Goal: Task Accomplishment & Management: Manage account settings

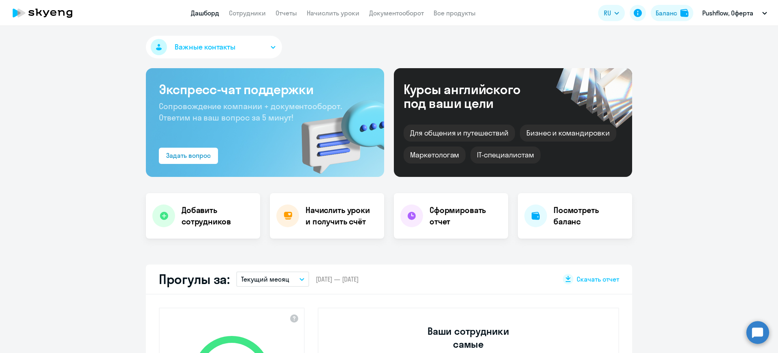
select select "30"
click at [244, 16] on link "Сотрудники" at bounding box center [247, 13] width 37 height 8
select select "30"
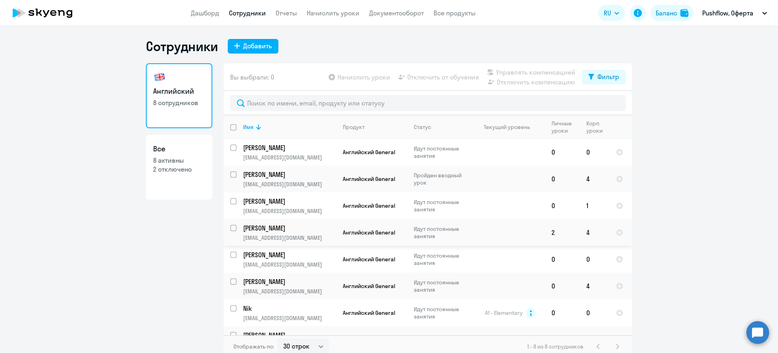
scroll to position [18, 0]
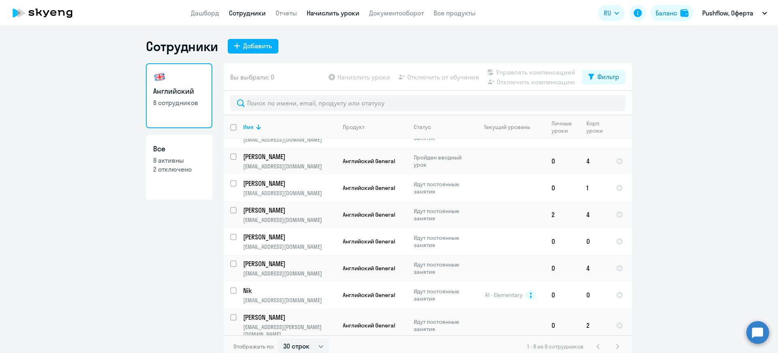
click at [323, 14] on link "Начислить уроки" at bounding box center [333, 13] width 53 height 8
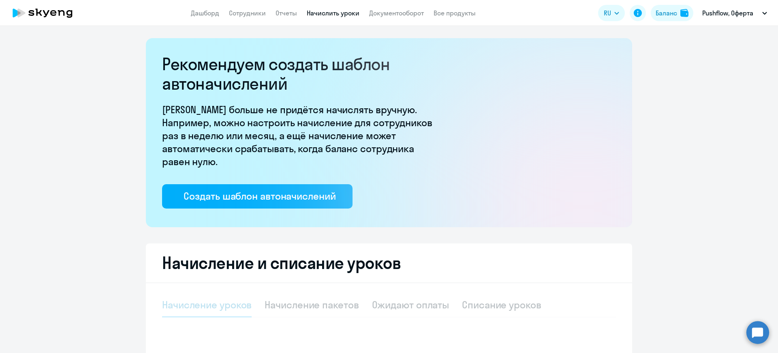
select select "10"
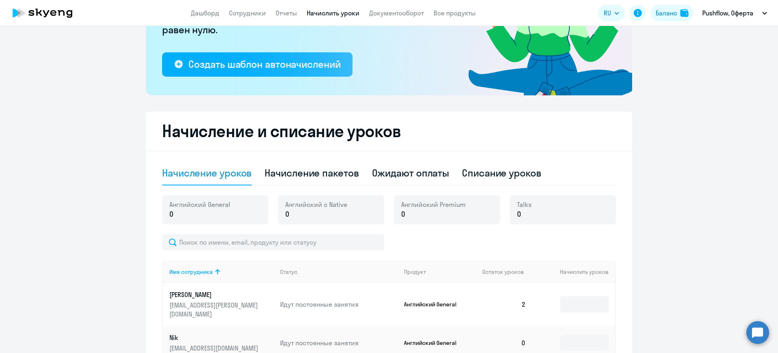
scroll to position [182, 0]
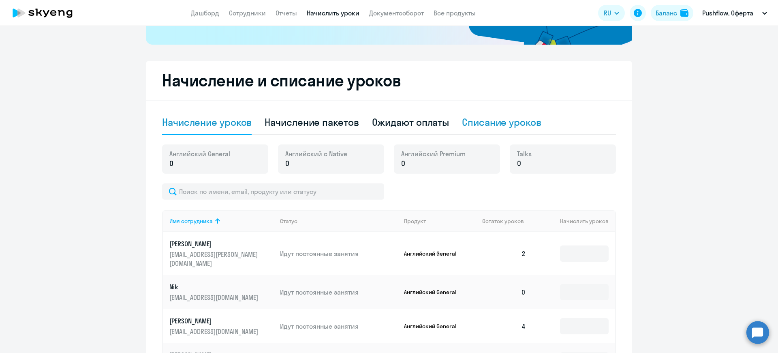
click at [509, 121] on div "Списание уроков" at bounding box center [501, 121] width 79 height 13
select select "10"
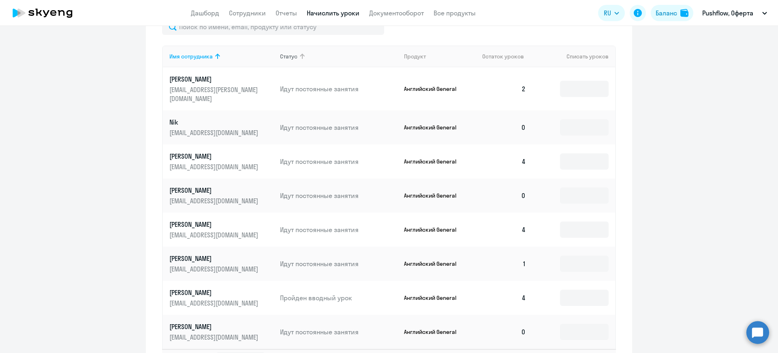
scroll to position [363, 0]
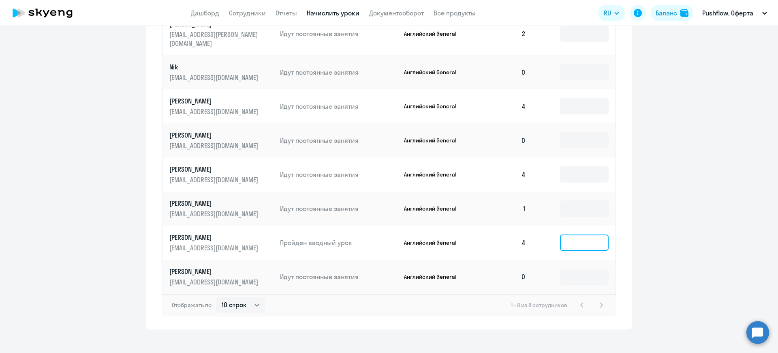
click at [575, 234] on input at bounding box center [584, 242] width 49 height 16
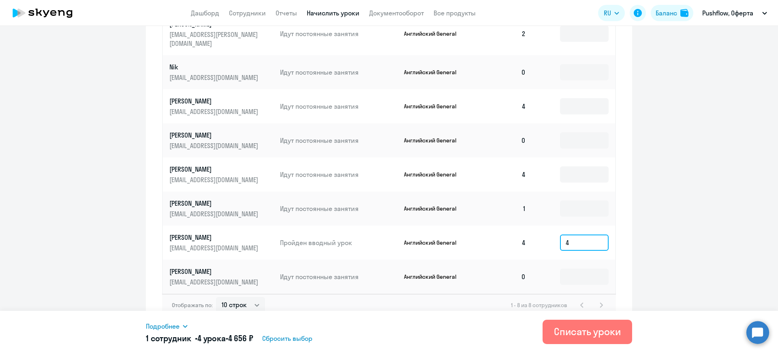
type input "4"
click at [182, 326] on div "Подробнее" at bounding box center [316, 326] width 341 height 10
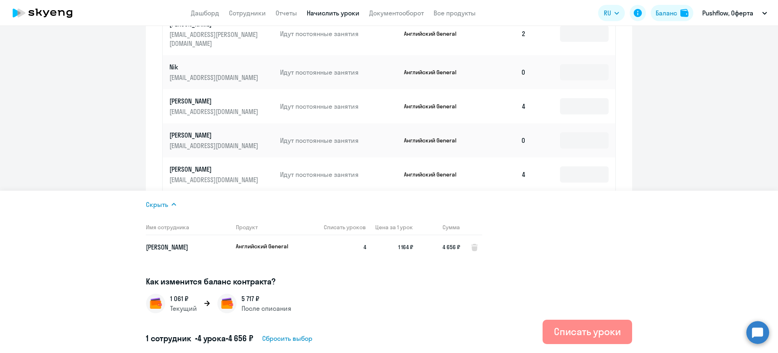
click at [567, 333] on div "Списать уроки" at bounding box center [587, 331] width 67 height 13
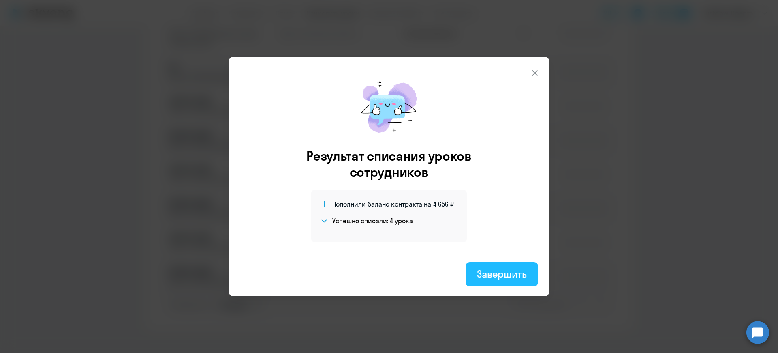
click at [507, 278] on div "Завершить" at bounding box center [502, 273] width 50 height 13
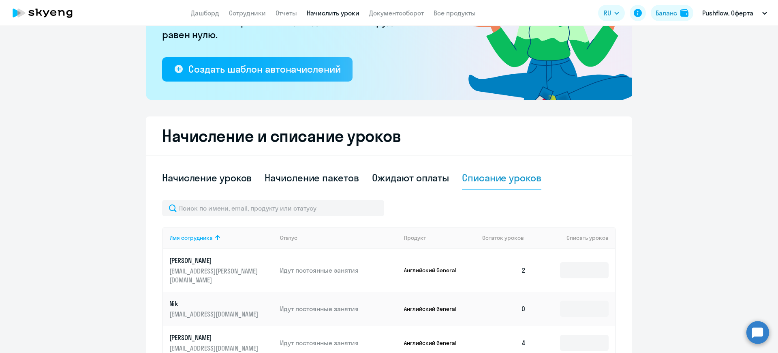
scroll to position [120, 0]
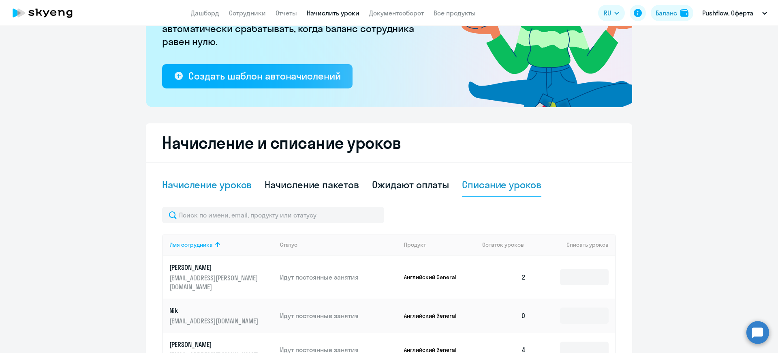
click at [195, 183] on div "Начисление уроков" at bounding box center [207, 184] width 90 height 13
select select "10"
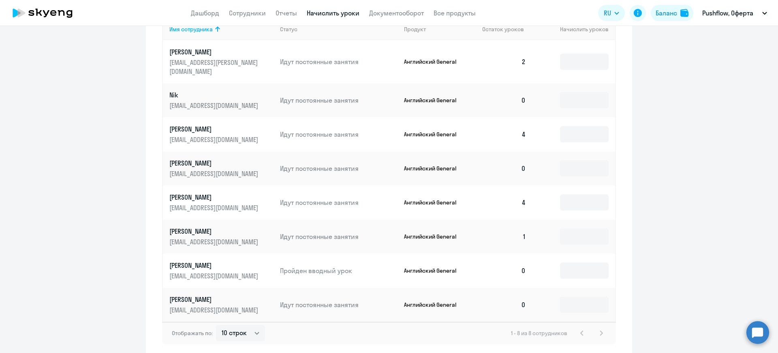
scroll to position [402, 0]
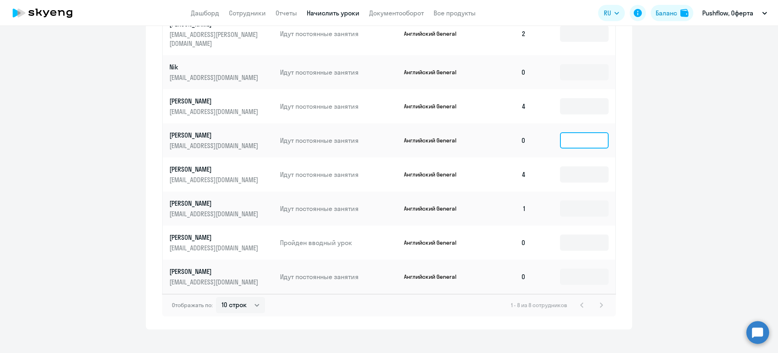
click at [585, 133] on input at bounding box center [584, 140] width 49 height 16
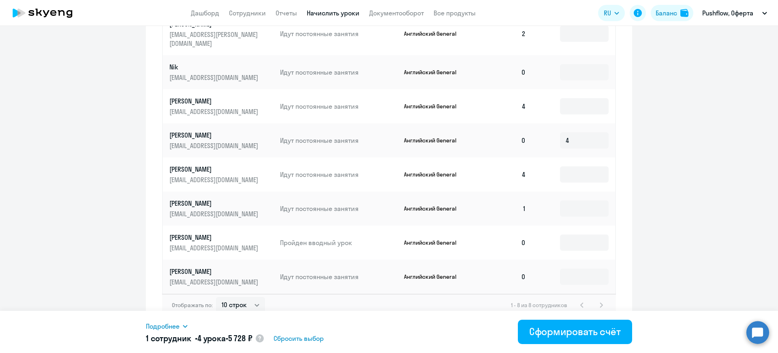
click at [186, 325] on icon at bounding box center [185, 326] width 6 height 6
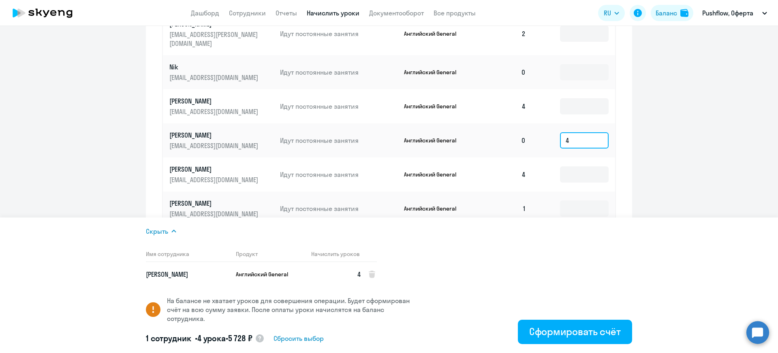
drag, startPoint x: 572, startPoint y: 129, endPoint x: 536, endPoint y: 137, distance: 37.2
click at [536, 137] on td "4" at bounding box center [573, 140] width 83 height 34
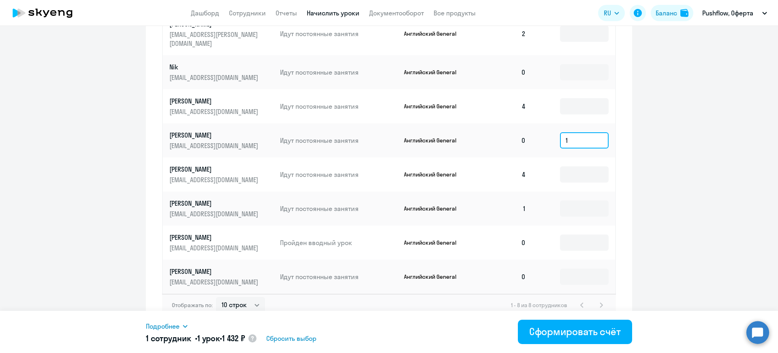
type input "1"
click at [184, 326] on icon at bounding box center [185, 326] width 6 height 6
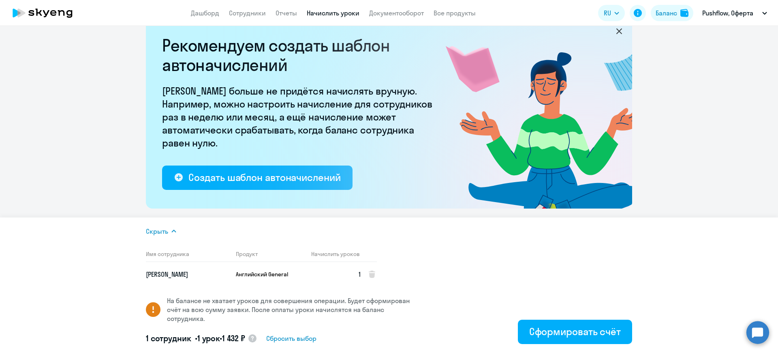
scroll to position [0, 0]
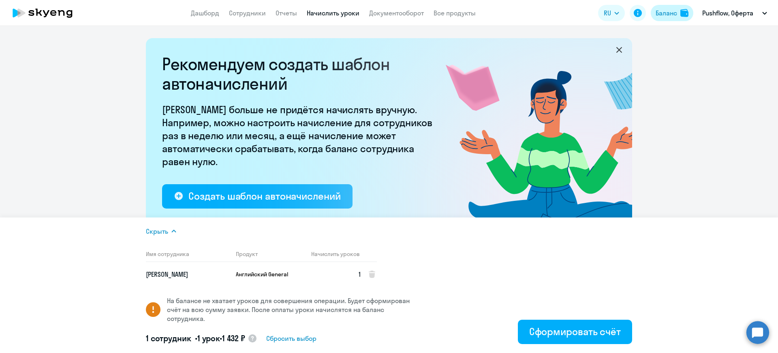
click at [669, 13] on div "Баланс" at bounding box center [666, 13] width 21 height 10
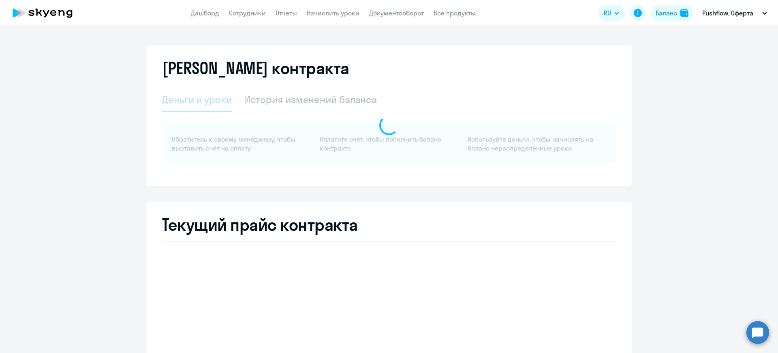
select select "english_adult_not_native_speaker"
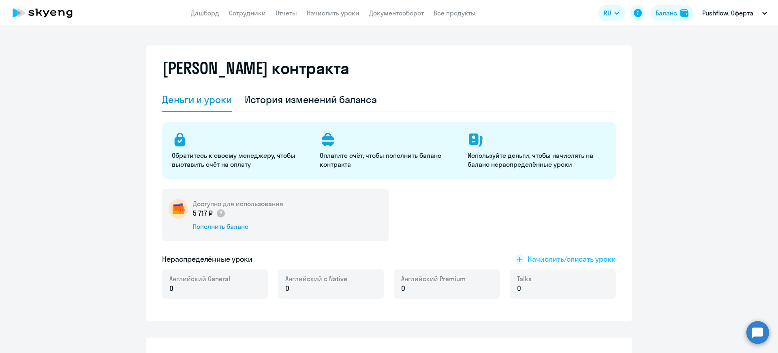
click at [576, 255] on span "Начислить/списать уроки" at bounding box center [572, 259] width 88 height 11
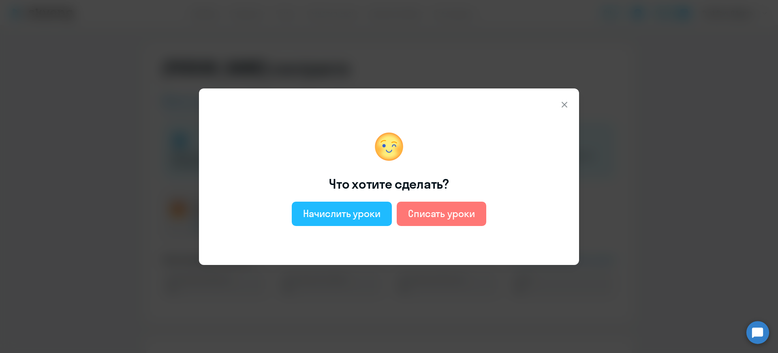
click at [358, 212] on div "Начислить уроки" at bounding box center [341, 213] width 77 height 13
select select "english_adult_not_native_speaker"
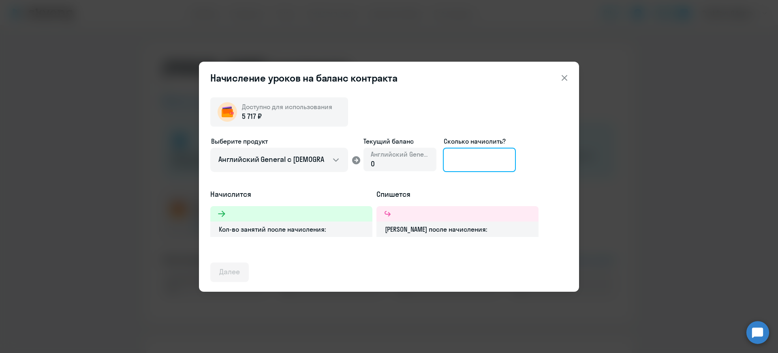
click at [478, 159] on input at bounding box center [479, 160] width 73 height 24
type input "4"
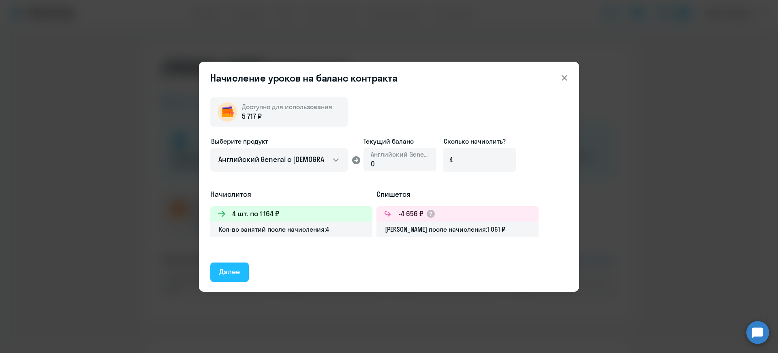
click at [230, 272] on div "Далее" at bounding box center [229, 271] width 21 height 11
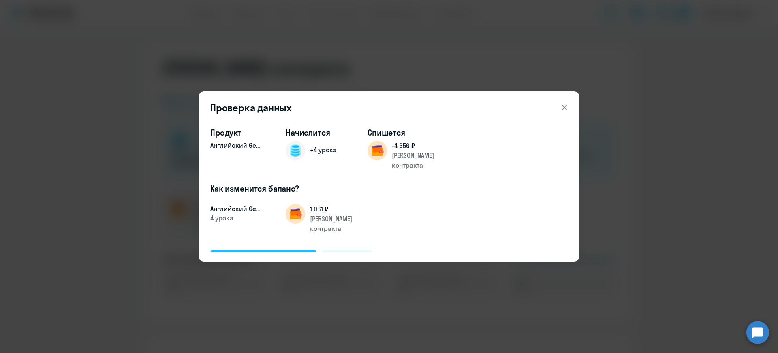
click at [260, 253] on div "Подтвердить и начислить" at bounding box center [263, 258] width 88 height 11
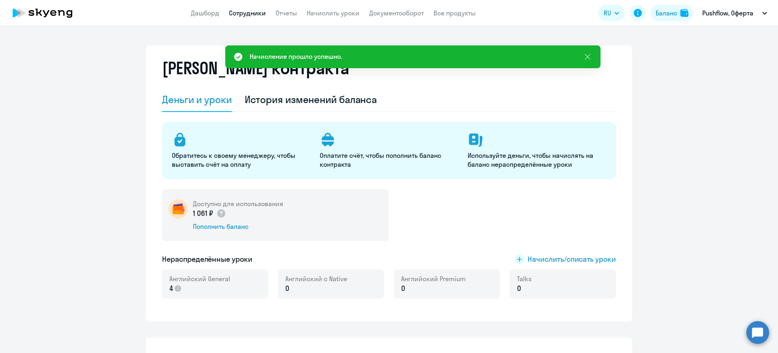
click at [245, 11] on link "Сотрудники" at bounding box center [247, 13] width 37 height 8
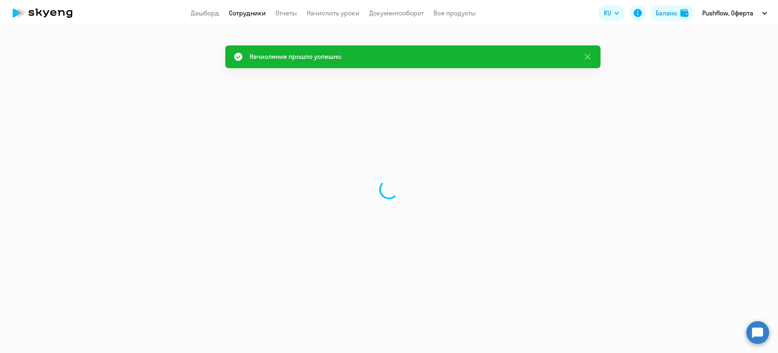
select select "30"
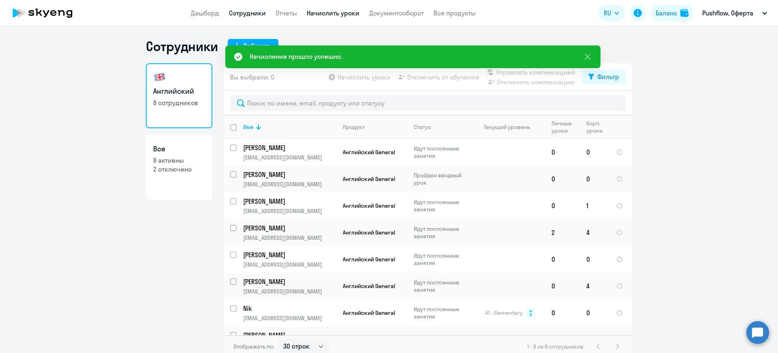
click at [316, 12] on link "Начислить уроки" at bounding box center [333, 13] width 53 height 8
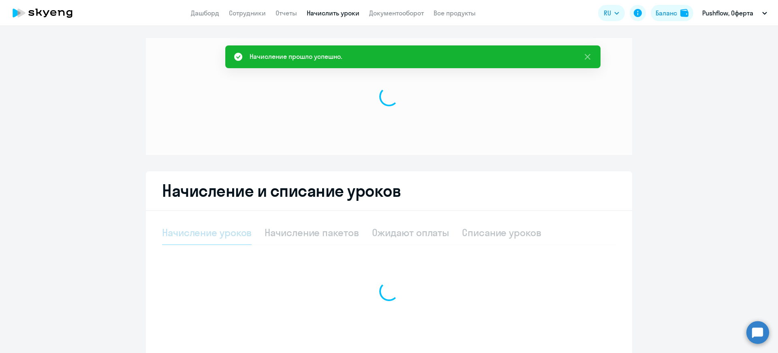
select select "10"
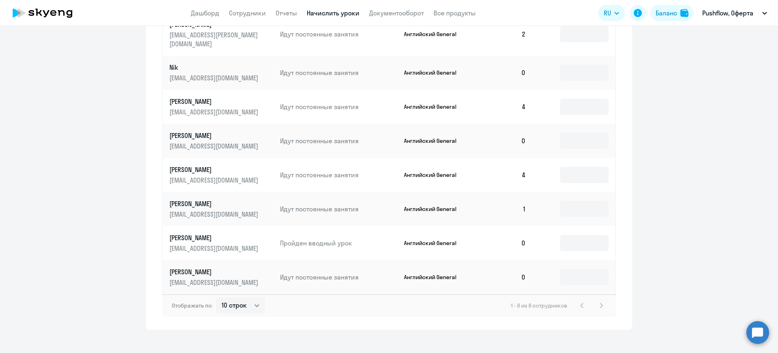
scroll to position [402, 0]
click at [567, 132] on input at bounding box center [584, 140] width 49 height 16
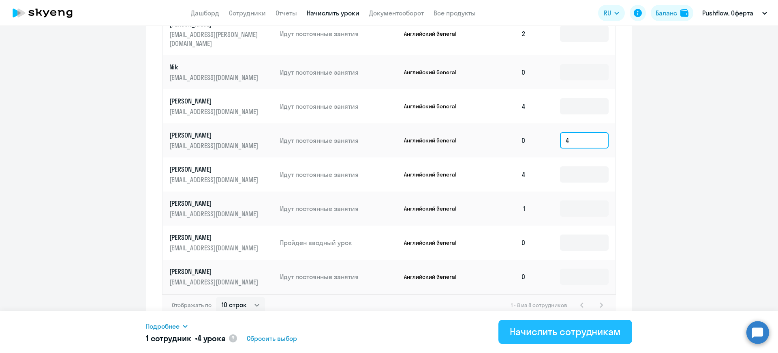
type input "4"
click at [553, 333] on div "Начислить сотрудникам" at bounding box center [565, 331] width 111 height 13
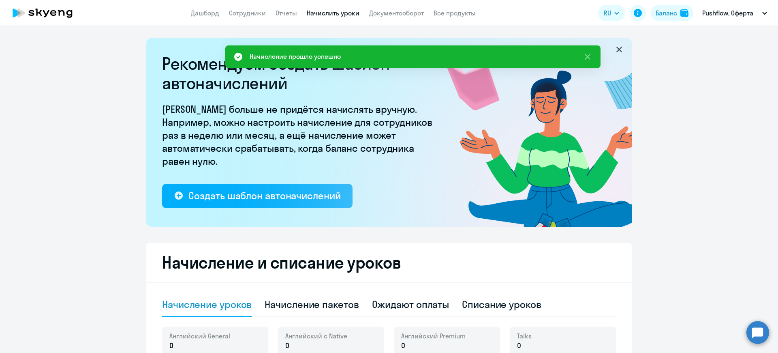
scroll to position [0, 0]
click at [255, 16] on link "Сотрудники" at bounding box center [247, 13] width 37 height 8
select select "30"
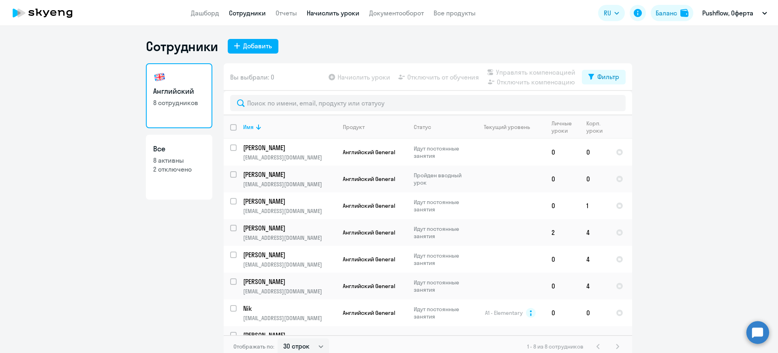
click at [323, 11] on link "Начислить уроки" at bounding box center [333, 13] width 53 height 8
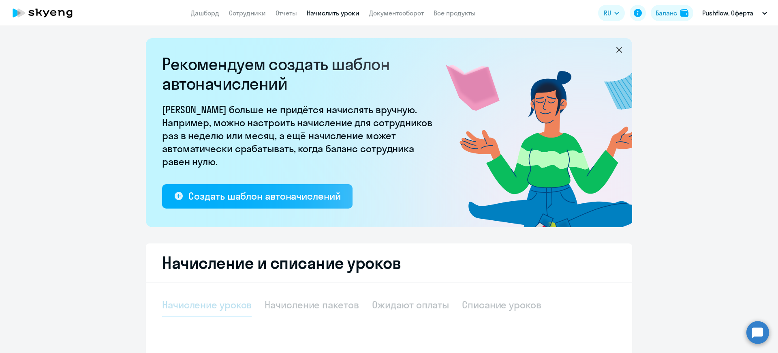
select select "10"
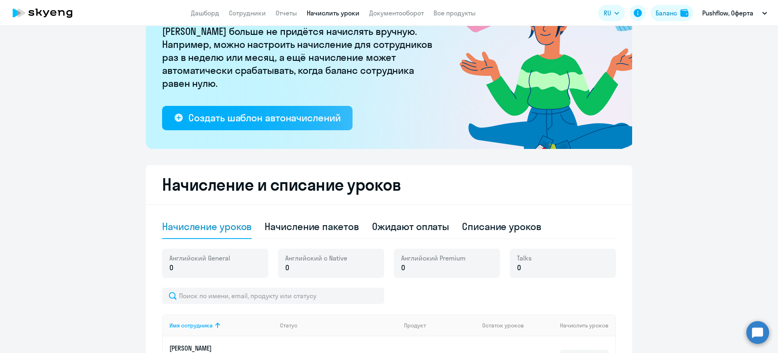
scroll to position [122, 0]
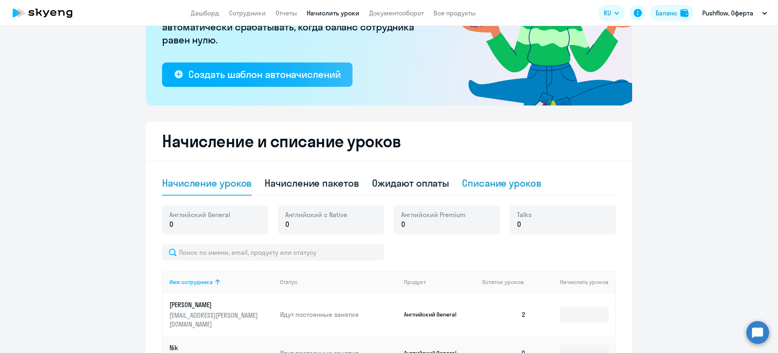
click at [494, 182] on div "Списание уроков" at bounding box center [501, 182] width 79 height 13
select select "10"
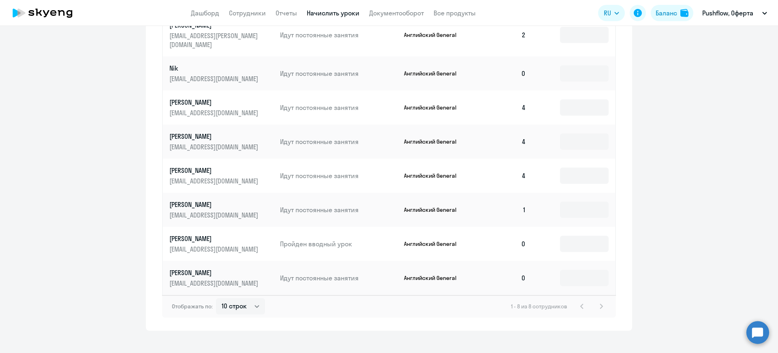
scroll to position [363, 0]
click at [570, 166] on input at bounding box center [584, 174] width 49 height 16
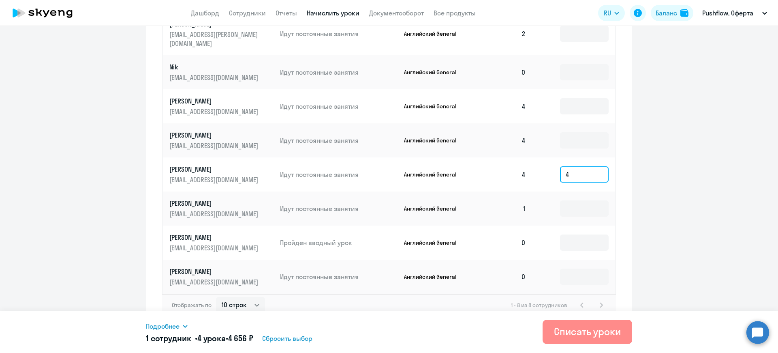
type input "4"
click at [579, 330] on div "Списать уроки" at bounding box center [587, 331] width 67 height 13
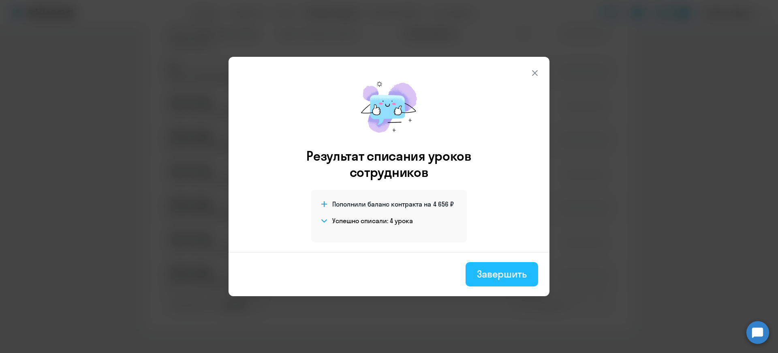
click at [497, 276] on div "Завершить" at bounding box center [502, 273] width 50 height 13
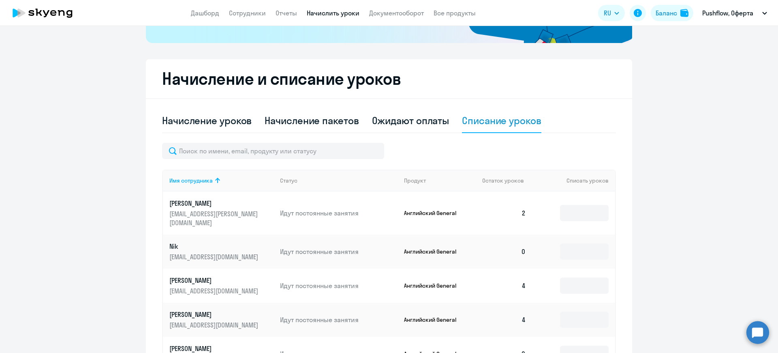
scroll to position [0, 0]
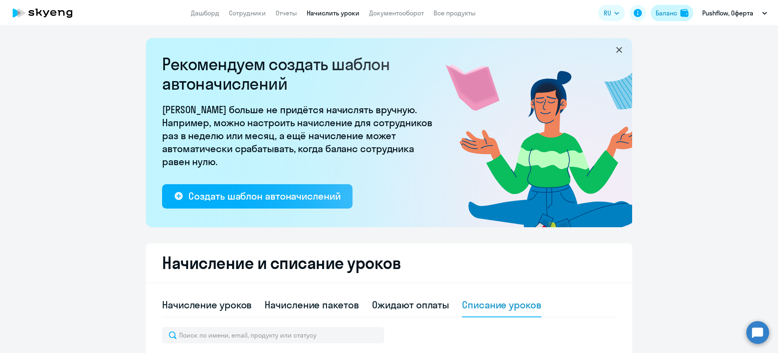
click at [657, 13] on div "Баланс" at bounding box center [666, 13] width 21 height 10
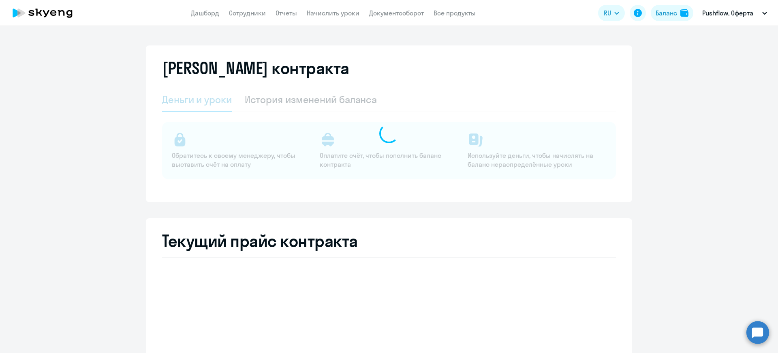
select select "english_adult_not_native_speaker"
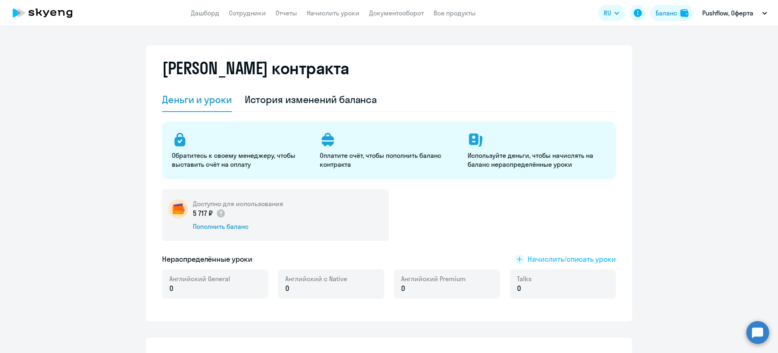
click at [562, 258] on span "Начислить/списать уроки" at bounding box center [572, 259] width 88 height 11
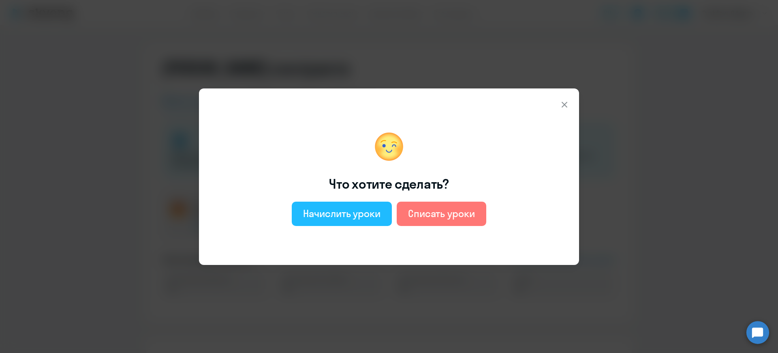
click at [337, 215] on div "Начислить уроки" at bounding box center [341, 213] width 77 height 13
select select "english_adult_not_native_speaker"
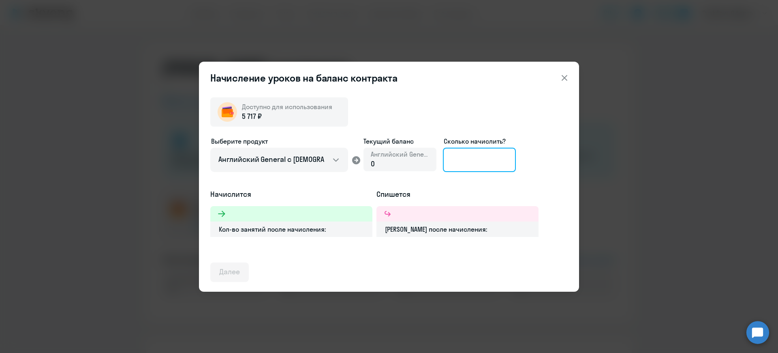
click at [480, 161] on input at bounding box center [479, 160] width 73 height 24
type input "4"
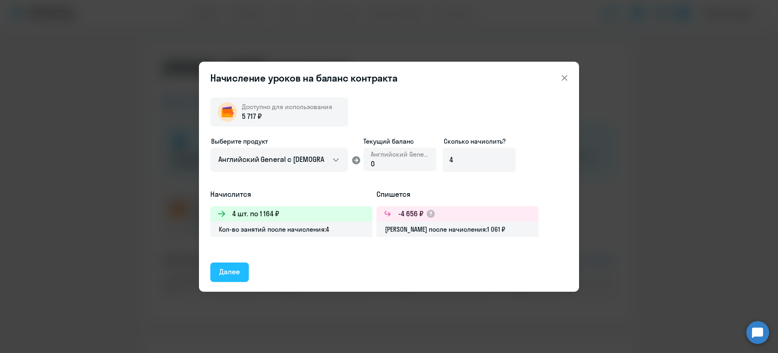
click at [239, 272] on div "Далее" at bounding box center [229, 271] width 21 height 11
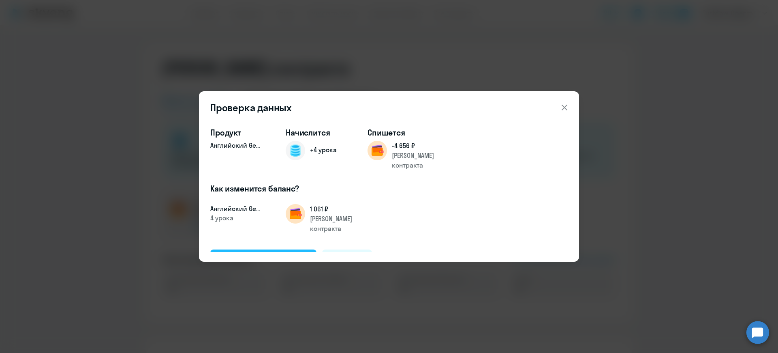
click at [257, 253] on div "Подтвердить и начислить" at bounding box center [263, 258] width 88 height 11
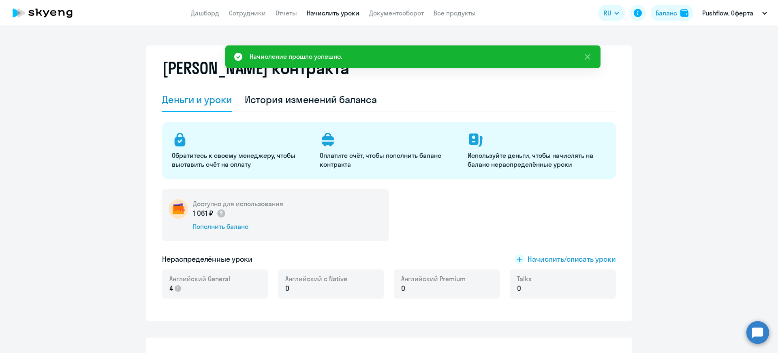
click at [321, 12] on link "Начислить уроки" at bounding box center [333, 13] width 53 height 8
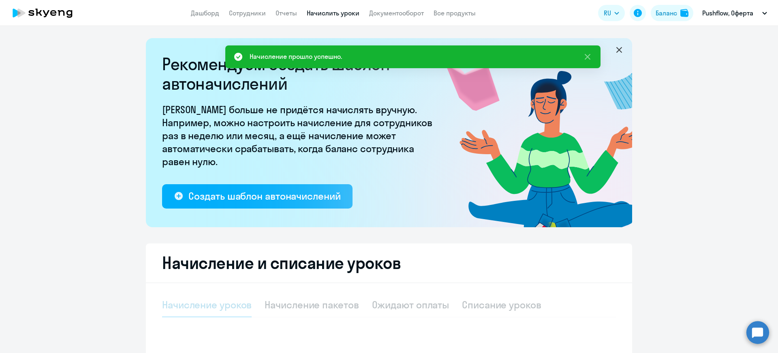
select select "10"
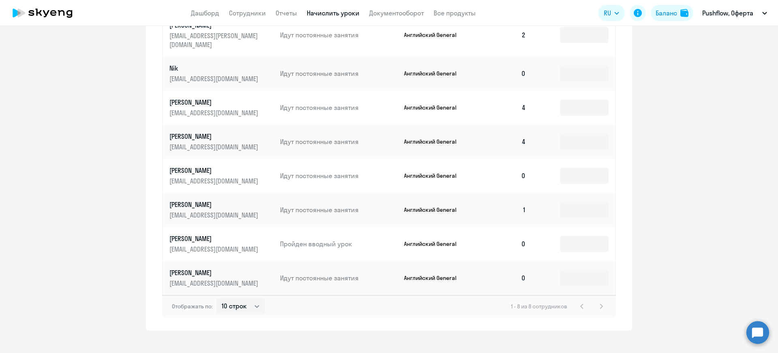
scroll to position [402, 0]
click at [579, 268] on input at bounding box center [584, 276] width 49 height 16
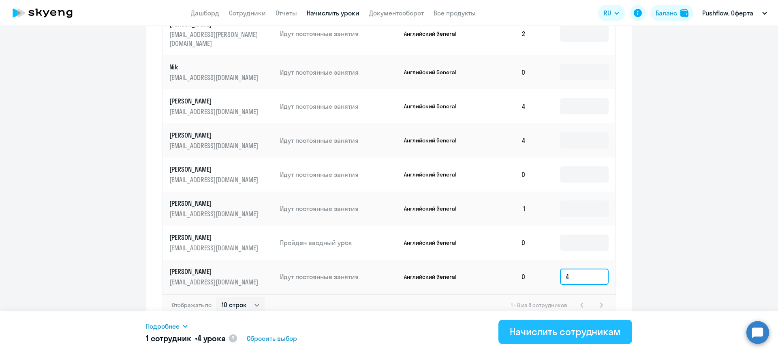
type input "4"
click at [541, 330] on div "Начислить сотрудникам" at bounding box center [565, 331] width 111 height 13
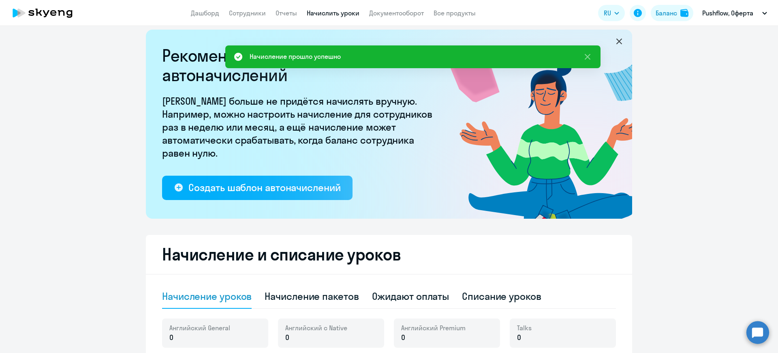
scroll to position [0, 0]
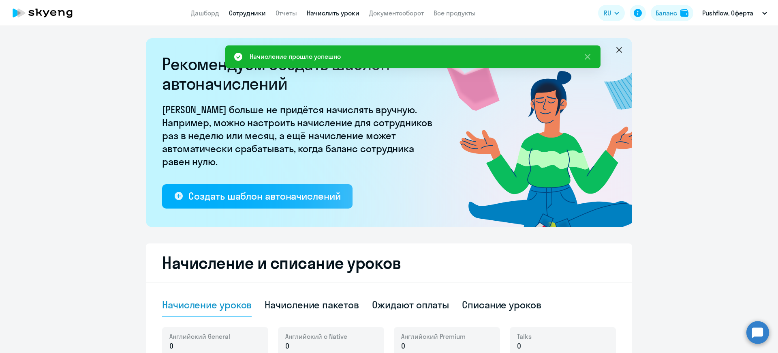
click at [244, 15] on link "Сотрудники" at bounding box center [247, 13] width 37 height 8
select select "30"
